Goal: Information Seeking & Learning: Learn about a topic

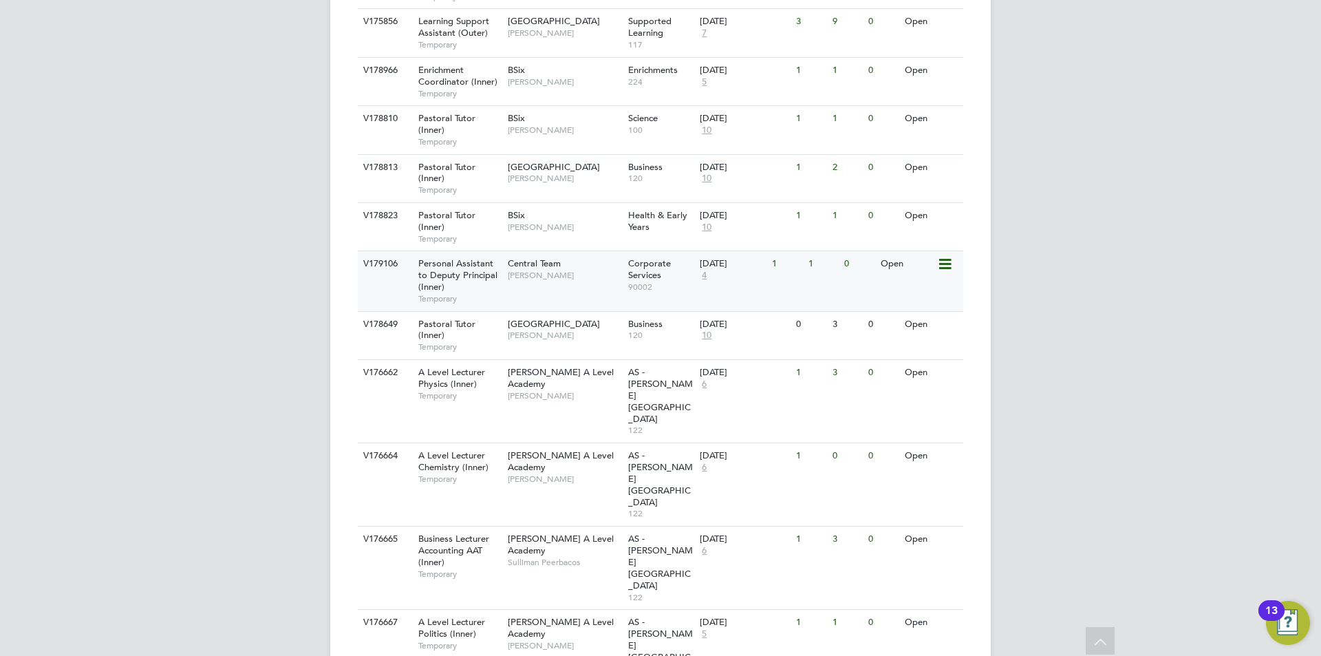
scroll to position [791, 0]
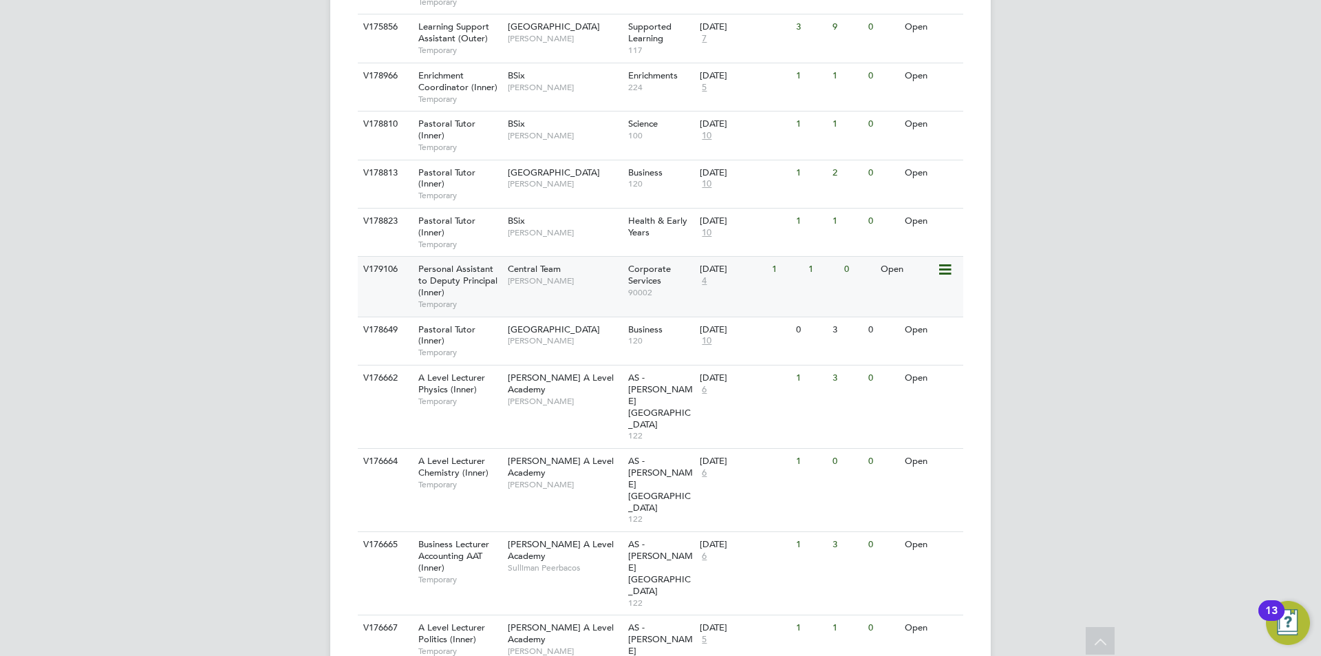
click at [471, 263] on span "Personal Assistant to Deputy Principal (Inner)" at bounding box center [457, 280] width 79 height 35
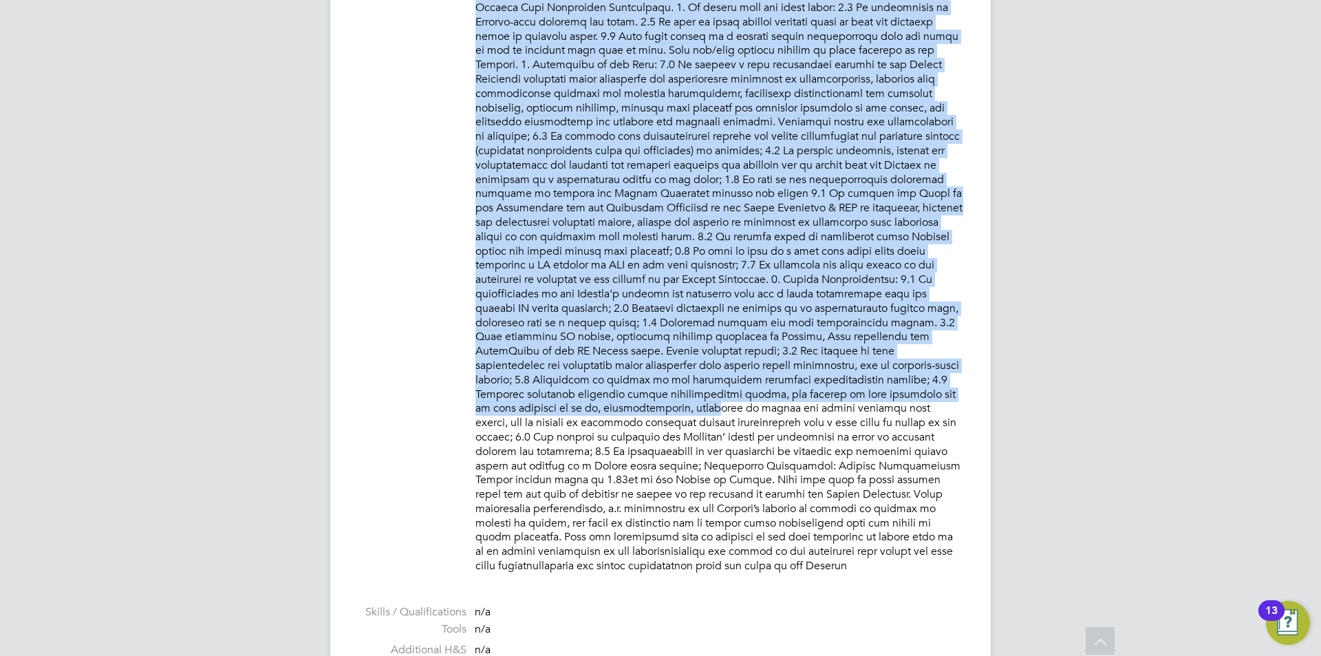
scroll to position [963, 0]
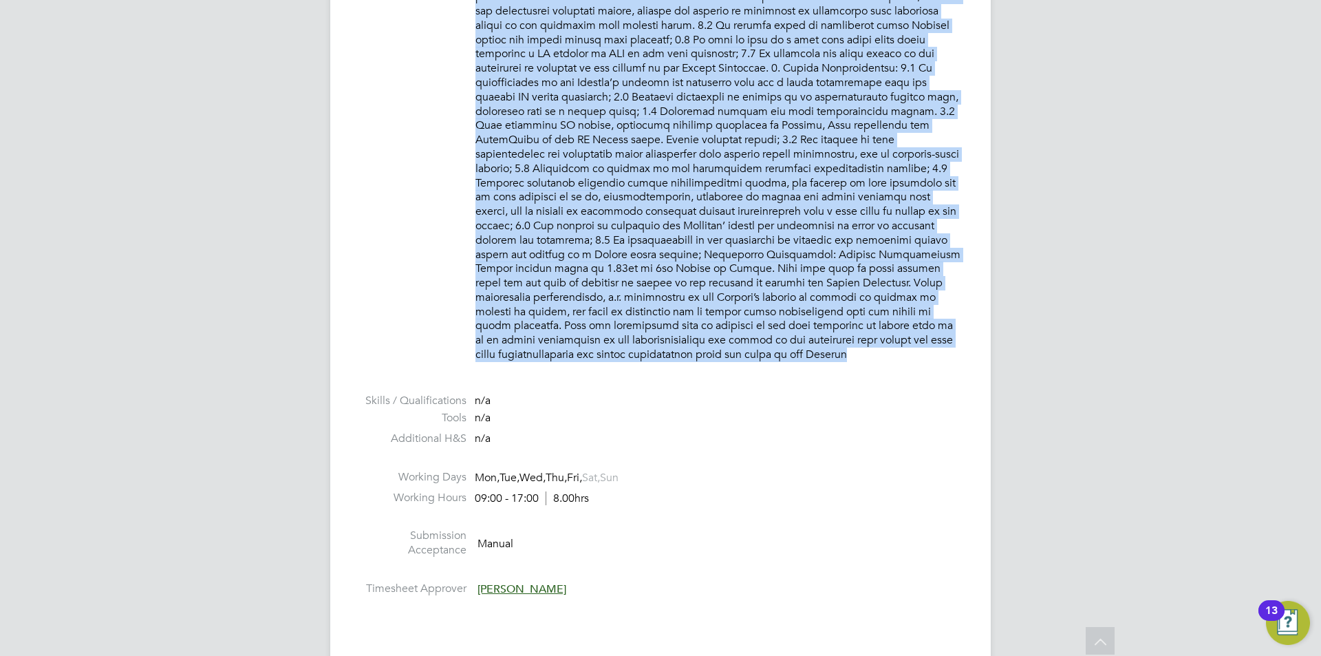
drag, startPoint x: 475, startPoint y: 290, endPoint x: 815, endPoint y: 321, distance: 342.0
click at [839, 345] on ul "PO No PO Number Valid From Valid To Expiry 05950398 [DATE] [DATE] 339 Days Reas…" at bounding box center [660, 53] width 605 height 1095
copy ul "Loremi dolo Sitametcons ADIPISC EL SED: Do eiusmod t inci utlaboreetd magnaal e…"
click at [403, 470] on label "Working Days" at bounding box center [412, 477] width 109 height 14
click at [407, 470] on label "Working Days" at bounding box center [412, 477] width 109 height 14
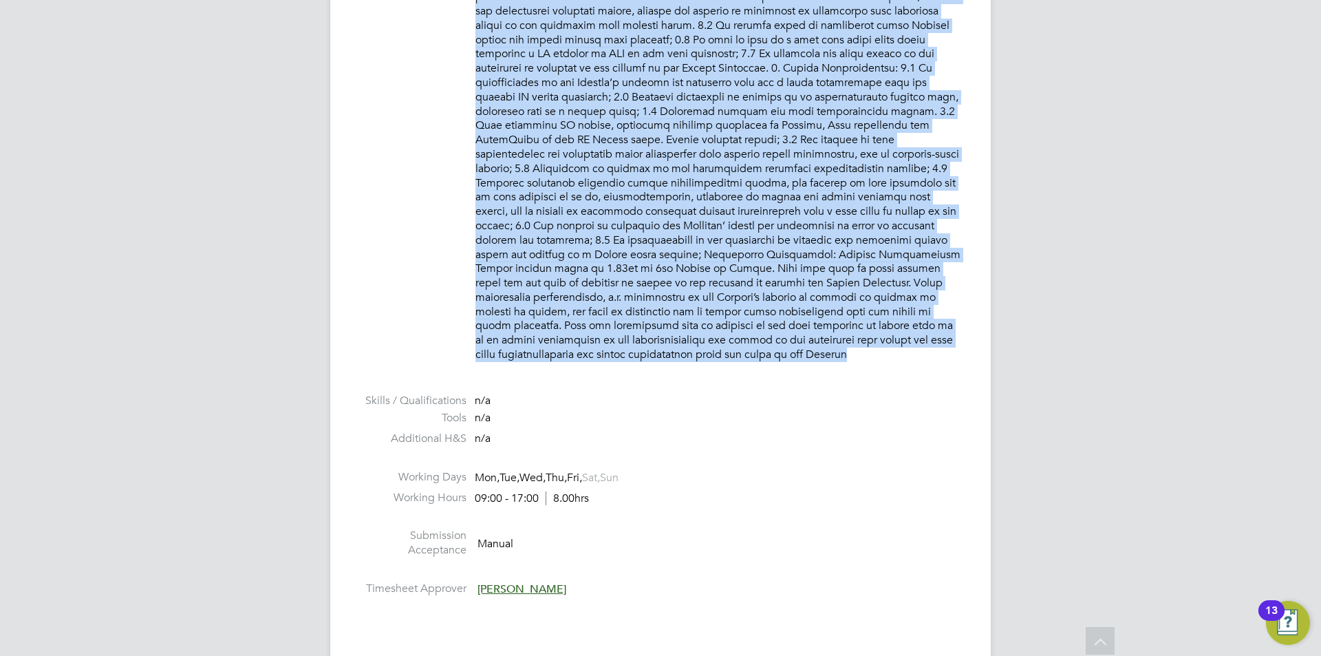
drag, startPoint x: 404, startPoint y: 460, endPoint x: 544, endPoint y: 474, distance: 140.4
click at [544, 474] on li "Working Days Mon, Tue, Wed, Thu, Fri, Sat, Sun" at bounding box center [660, 480] width 605 height 21
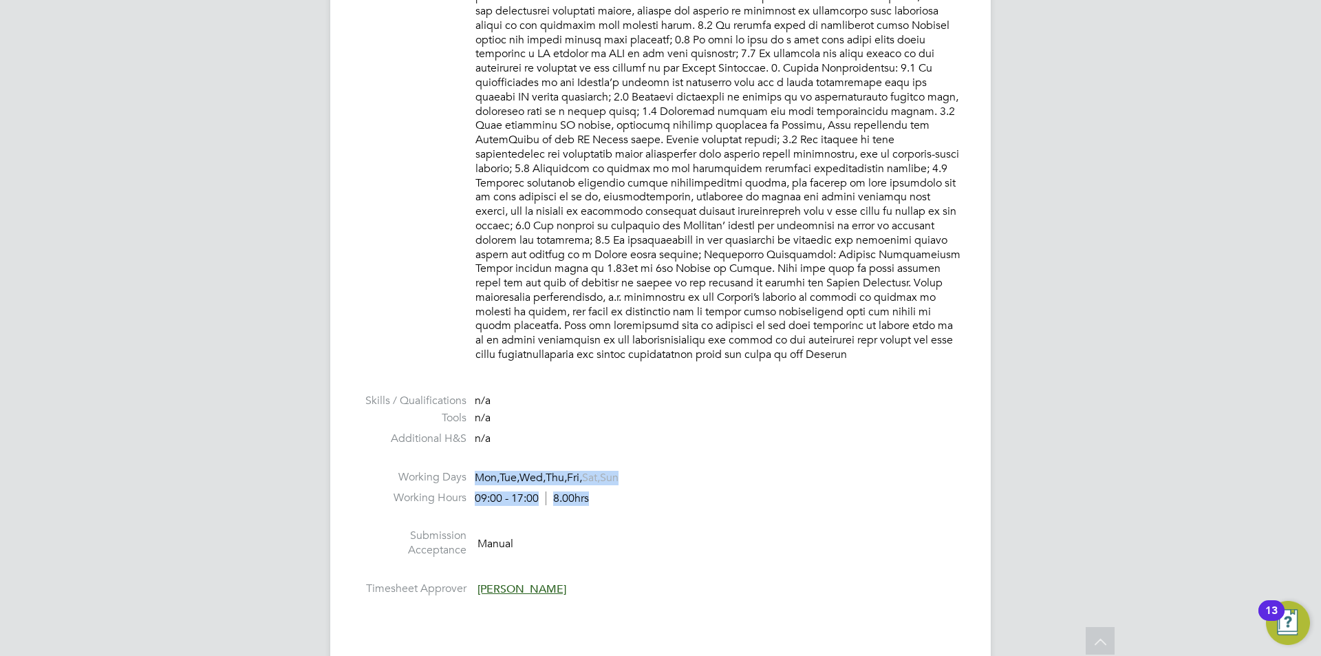
drag, startPoint x: 592, startPoint y: 480, endPoint x: 416, endPoint y: 453, distance: 178.3
click at [416, 453] on ul "PO No PO Number Valid From Valid To Expiry 05950398 [DATE] [DATE] 339 Days Reas…" at bounding box center [660, 53] width 605 height 1095
copy ul "Working Days Mon, Tue, Wed, Thu, Fri, Sat, Sun Working Hours 09:00 - 17:00 8.00…"
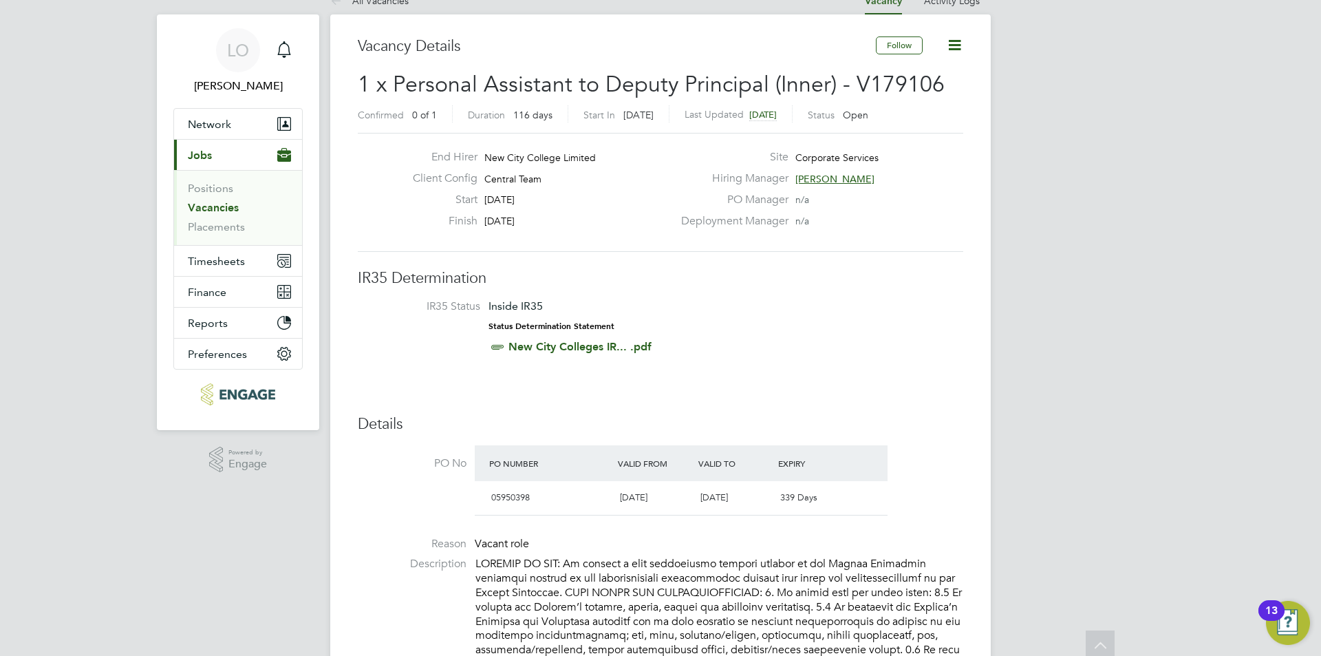
scroll to position [0, 0]
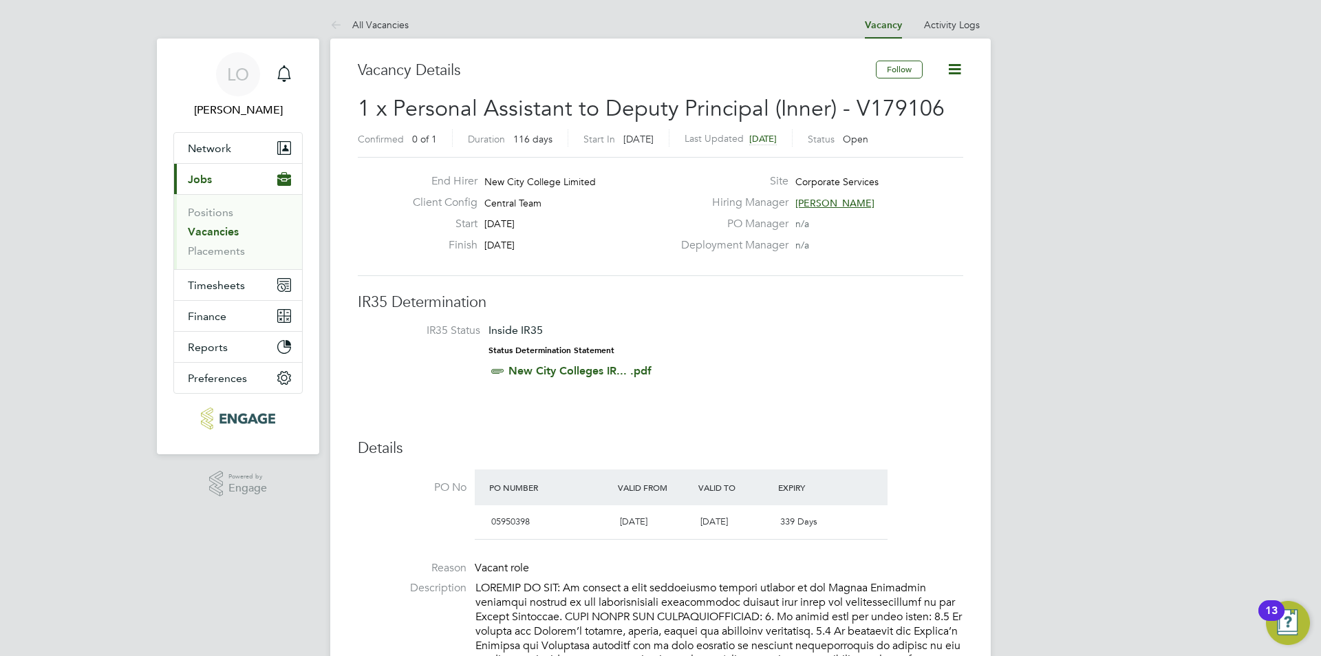
click at [848, 200] on span "[PERSON_NAME]" at bounding box center [834, 203] width 79 height 12
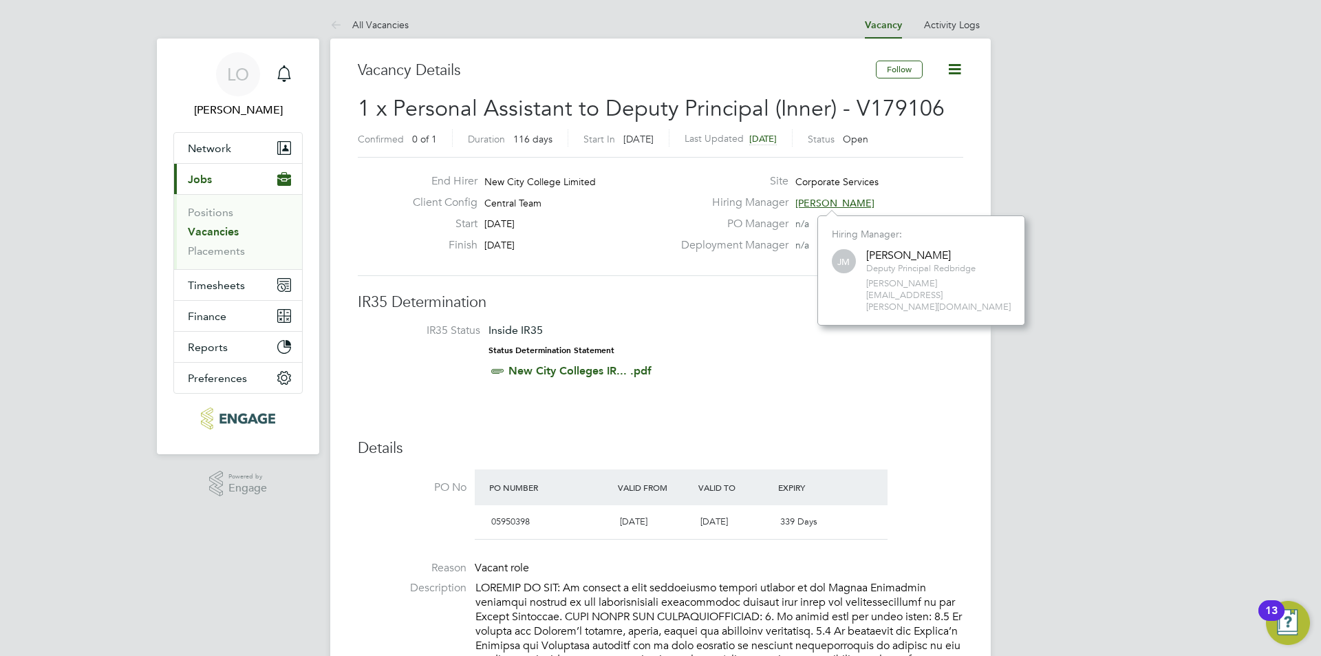
scroll to position [87, 209]
drag, startPoint x: 1012, startPoint y: 285, endPoint x: 864, endPoint y: 258, distance: 151.0
click at [864, 258] on div "[PERSON_NAME] [PERSON_NAME] Deputy Principal Redbridge [PERSON_NAME][EMAIL_ADDR…" at bounding box center [921, 280] width 179 height 66
copy div "[PERSON_NAME] Deputy Principal Redbridge [PERSON_NAME][EMAIL_ADDRESS][PERSON_NA…"
click at [679, 104] on span "1 x Personal Assistant to Deputy Principal (Inner) - V179106" at bounding box center [651, 108] width 587 height 27
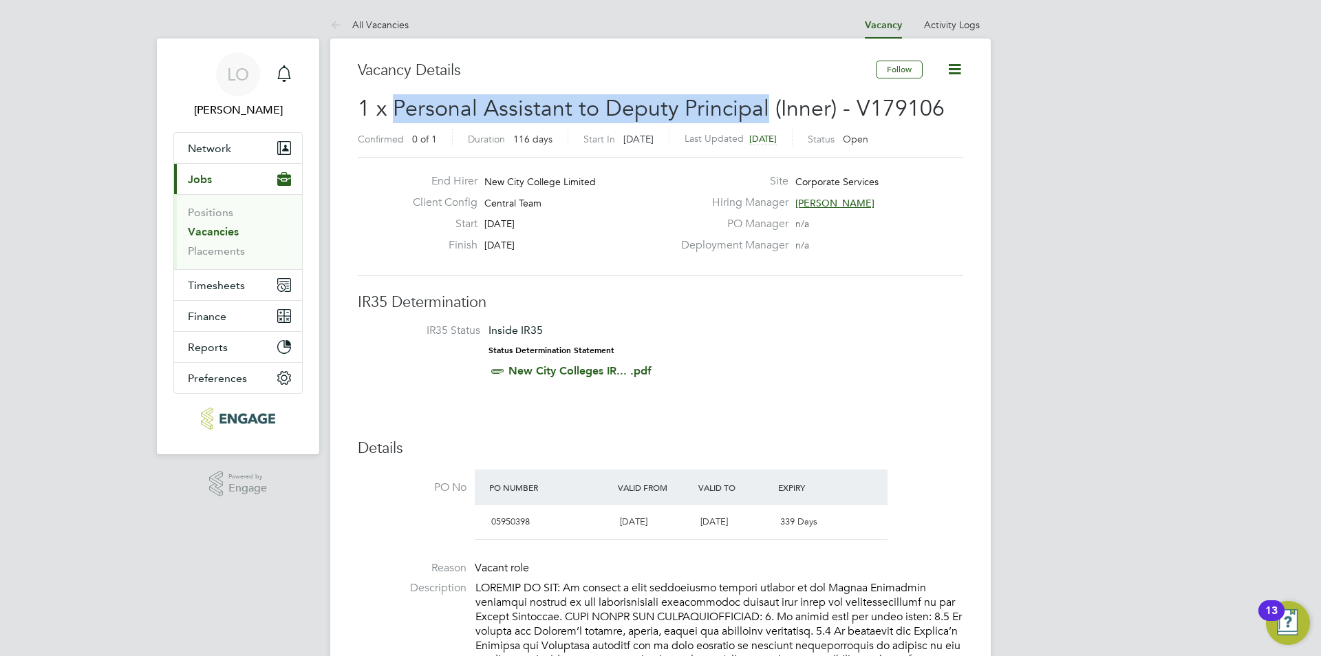
drag, startPoint x: 411, startPoint y: 105, endPoint x: 752, endPoint y: 111, distance: 341.3
click at [764, 111] on span "1 x Personal Assistant to Deputy Principal (Inner) - V179106" at bounding box center [651, 108] width 587 height 27
copy span "Personal Assistant to Deputy Principal"
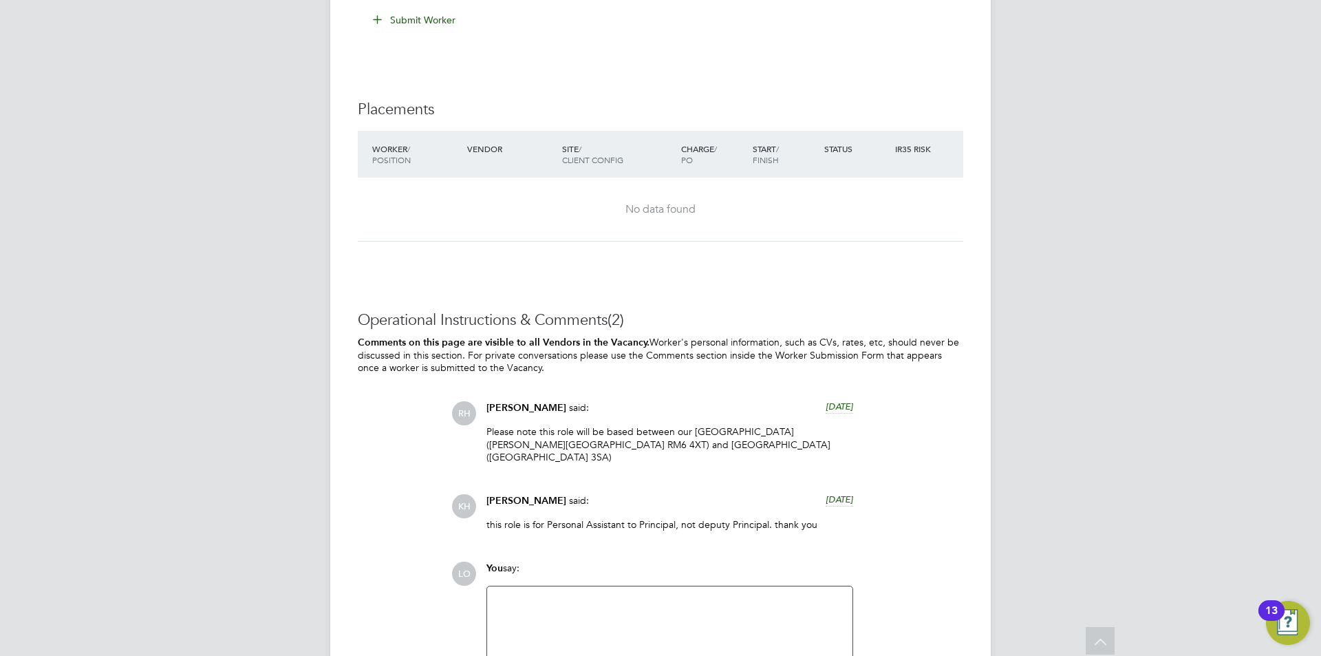
scroll to position [1927, 0]
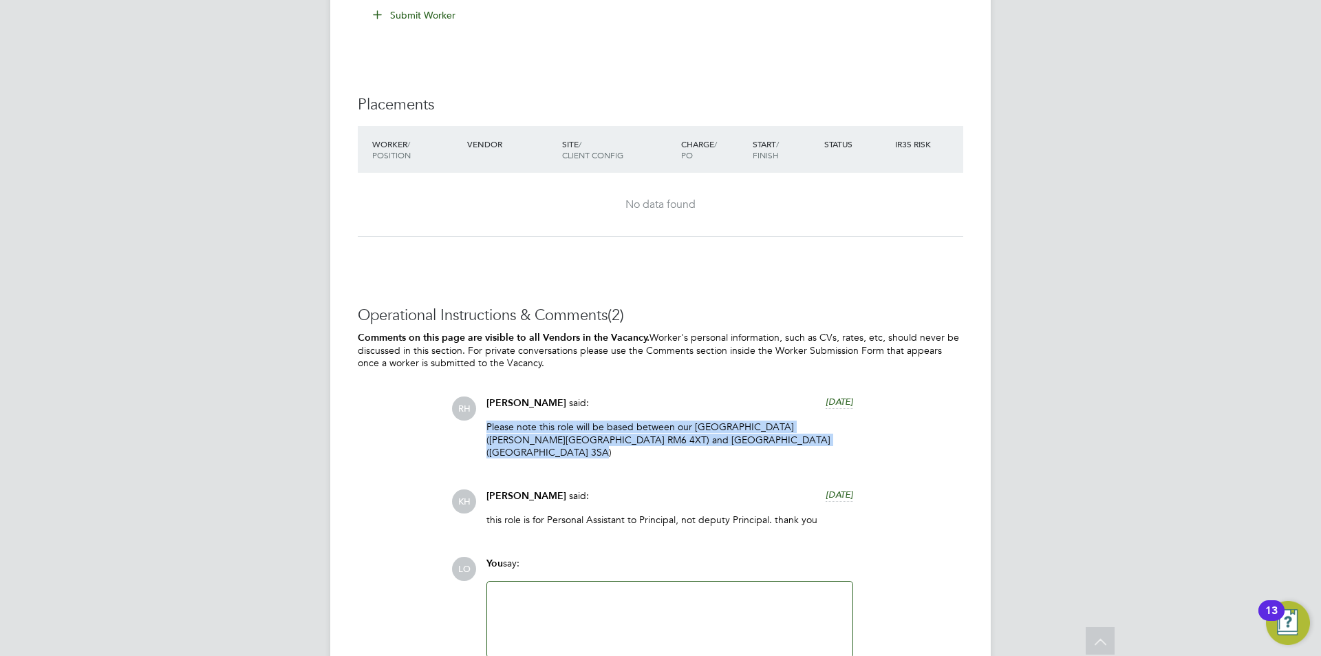
drag, startPoint x: 485, startPoint y: 412, endPoint x: 841, endPoint y: 426, distance: 356.0
click at [841, 426] on div "[PERSON_NAME] said: [DATE] Please note this role will be based between our [GEO…" at bounding box center [670, 432] width 380 height 72
copy p "Please note this role will be based between our [GEOGRAPHIC_DATA] ([PERSON_NAME…"
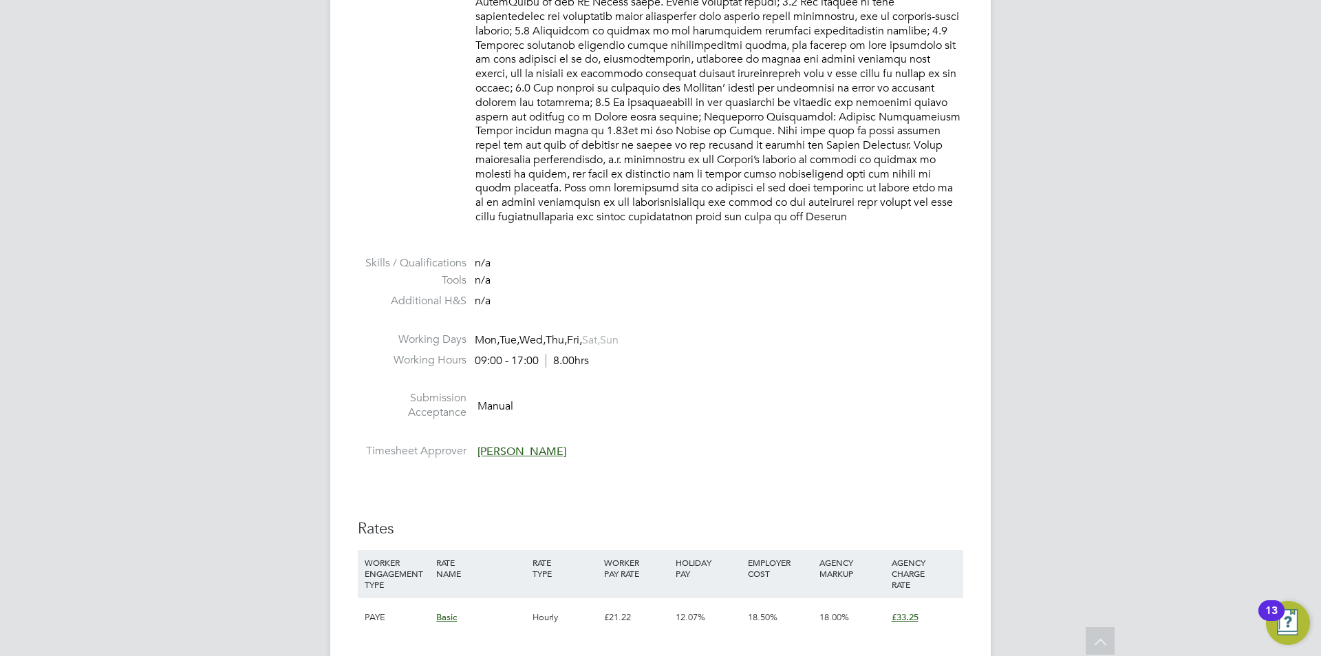
scroll to position [1307, 0]
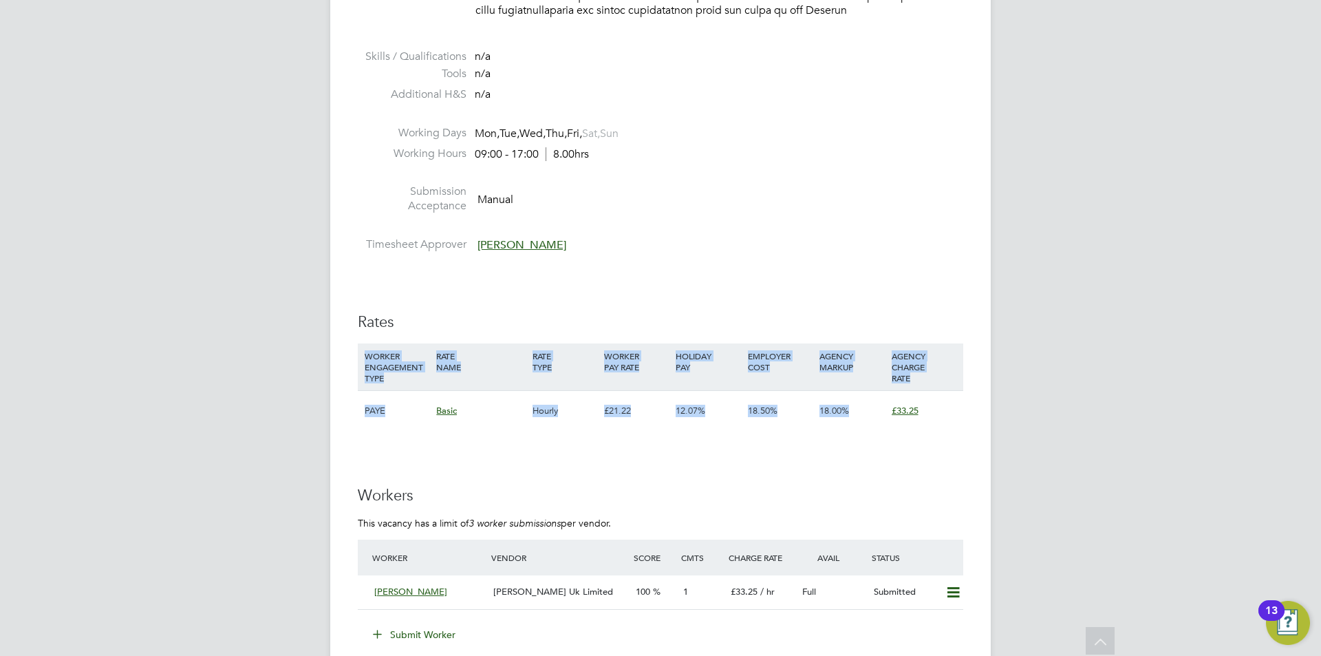
drag, startPoint x: 367, startPoint y: 340, endPoint x: 925, endPoint y: 390, distance: 560.3
click at [926, 402] on div "WORKER ENGAGEMENT TYPE RATE NAME RATE TYPE WORKER PAY RATE HOLIDAY PAY EMPLOYER…" at bounding box center [660, 386] width 605 height 87
copy div "WORKER ENGAGEMENT TYPE RATE NAME RATE TYPE WORKER PAY RATE HOLIDAY PAY EMPLOYER…"
click at [965, 234] on div "Vacancy Details Follow 1 x Personal Assistant to Deputy Principal (Inner) - V17…" at bounding box center [660, 44] width 661 height 2627
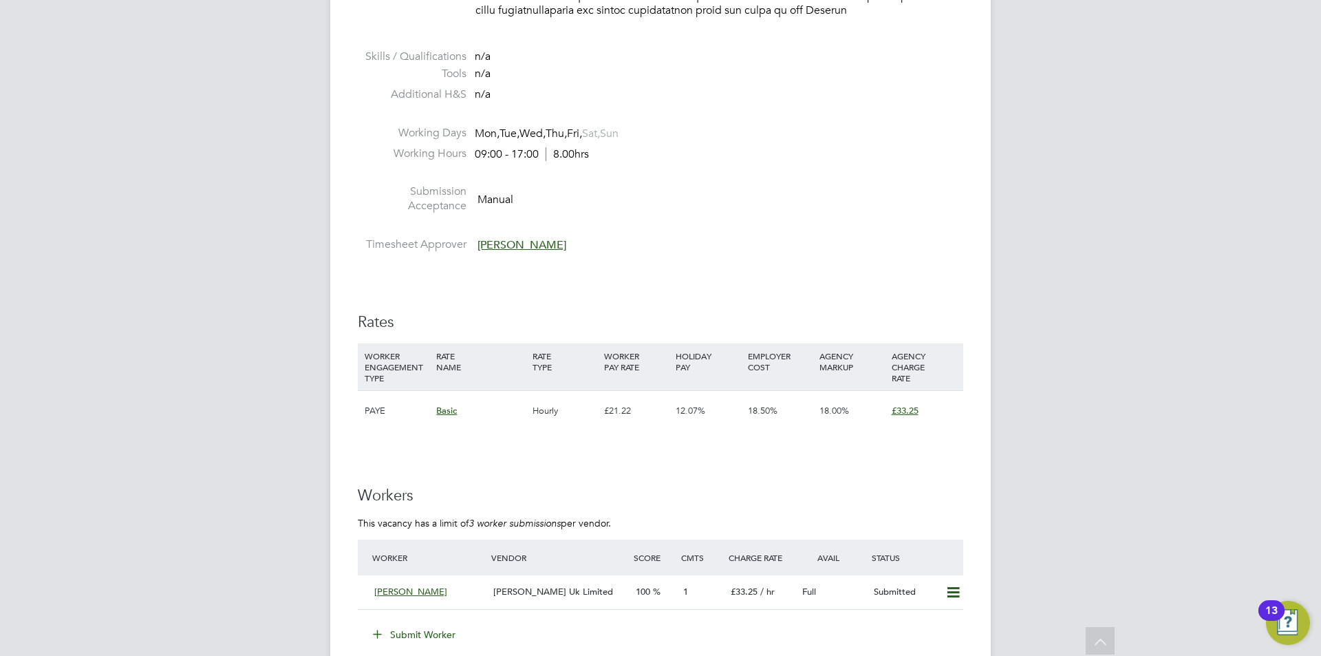
click at [187, 294] on div "LO [PERSON_NAME] Notifications Applications: Network Team Members Businesses Si…" at bounding box center [660, 37] width 1321 height 2688
click at [767, 586] on span "/ hr" at bounding box center [767, 592] width 14 height 12
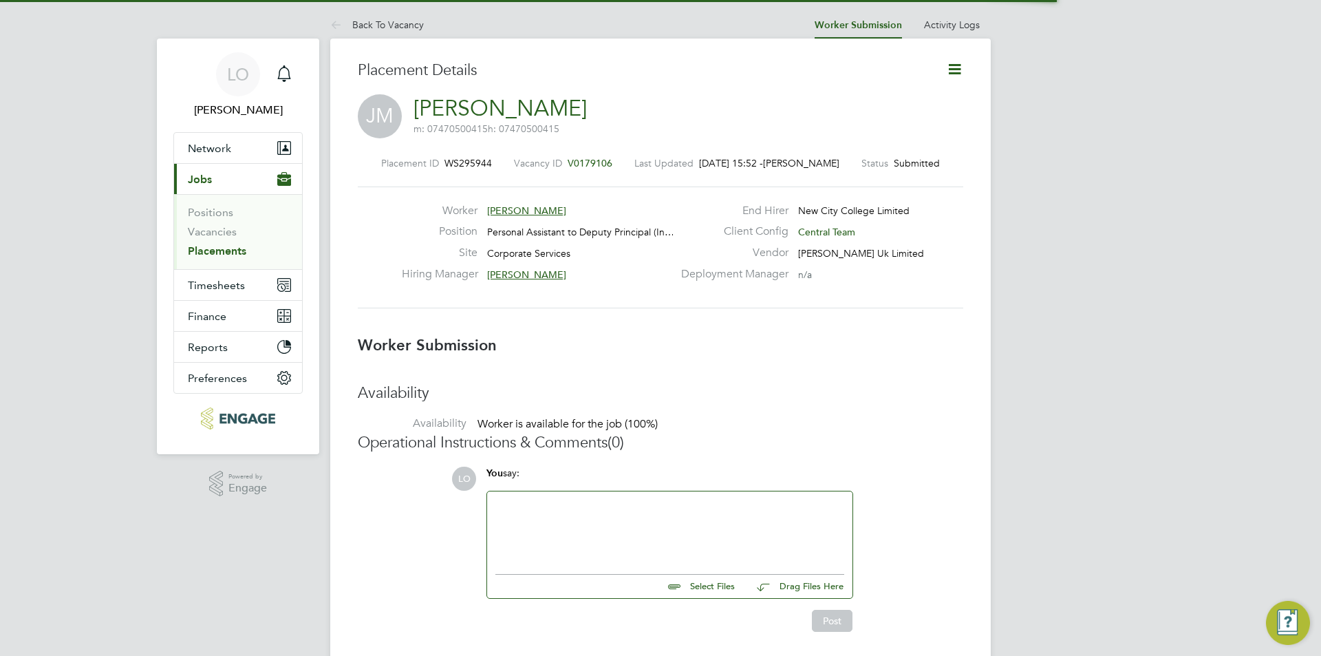
scroll to position [7, 7]
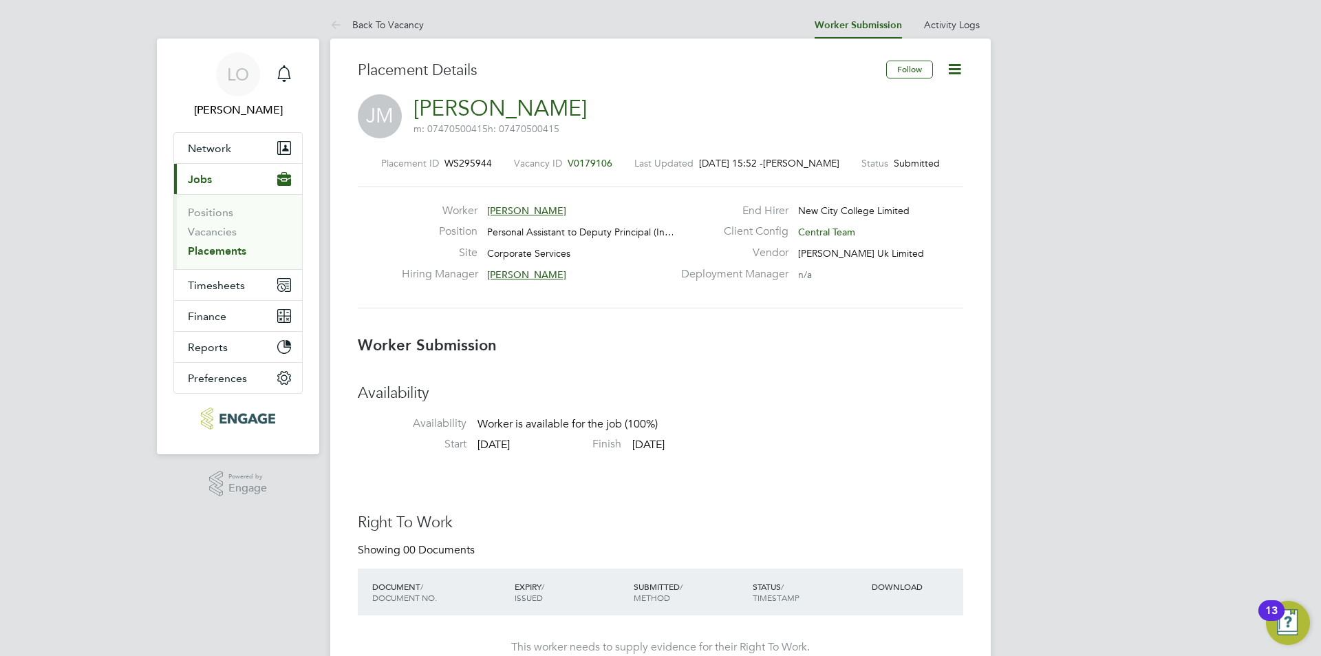
click at [600, 213] on div "Worker [PERSON_NAME]" at bounding box center [537, 214] width 271 height 21
